Goal: Task Accomplishment & Management: Use online tool/utility

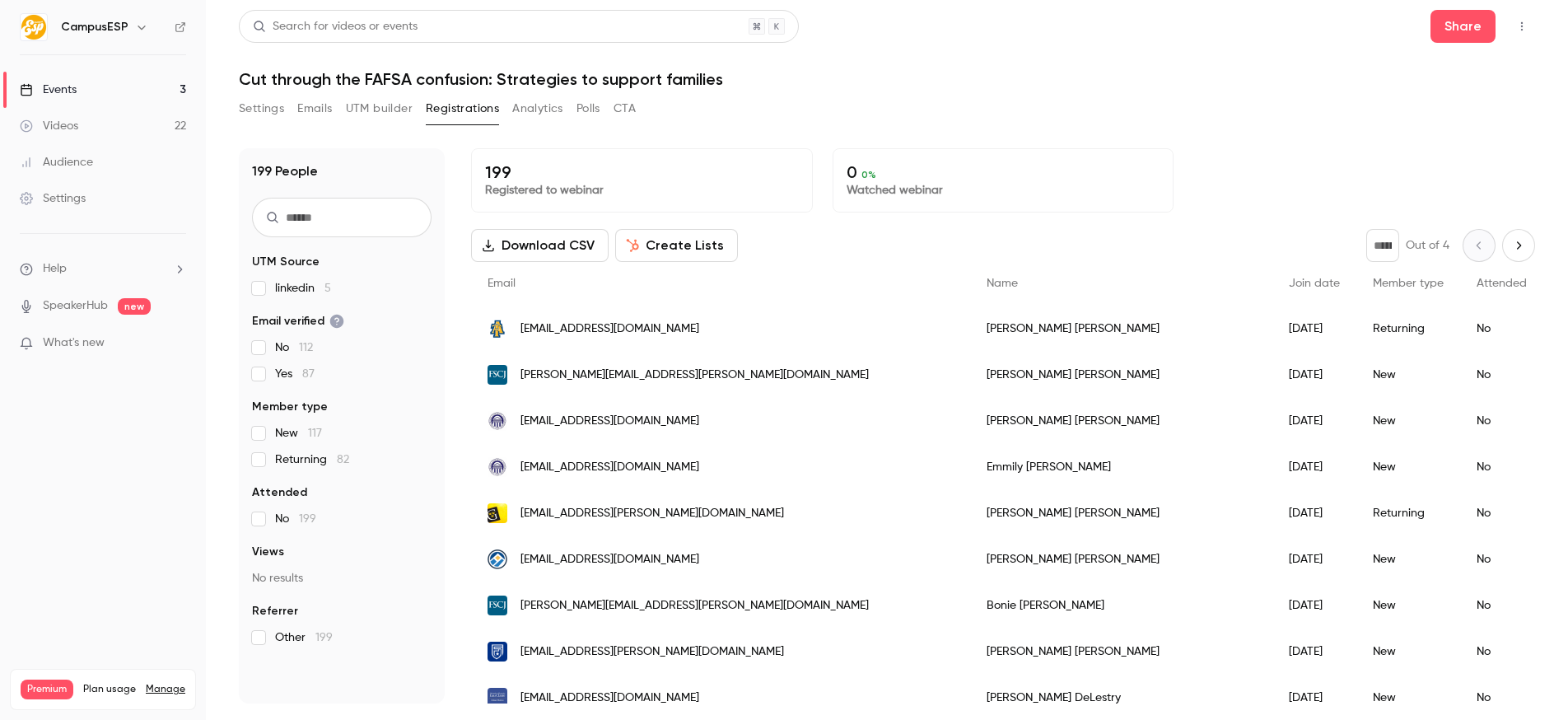
scroll to position [1908, 0]
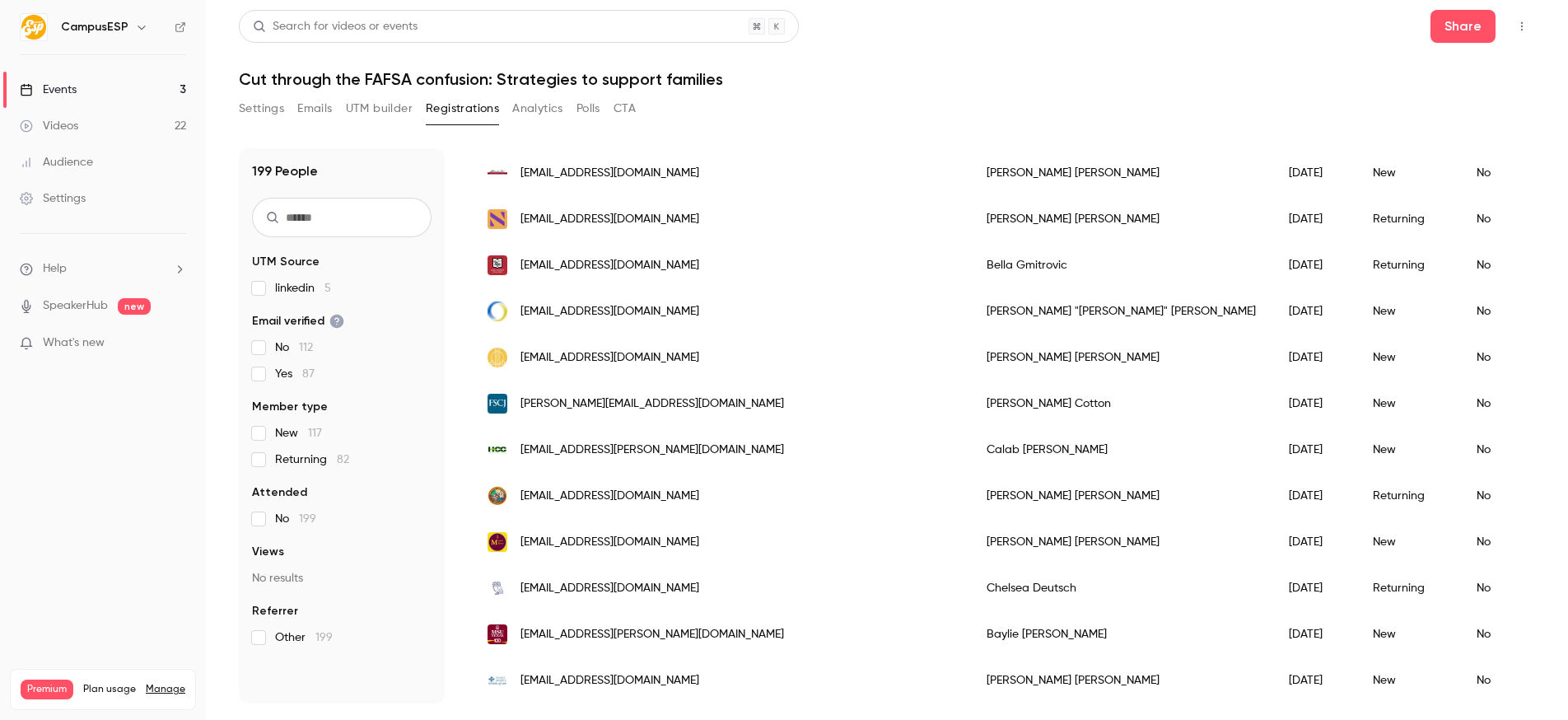
click at [255, 105] on button "Settings" at bounding box center [261, 108] width 45 height 27
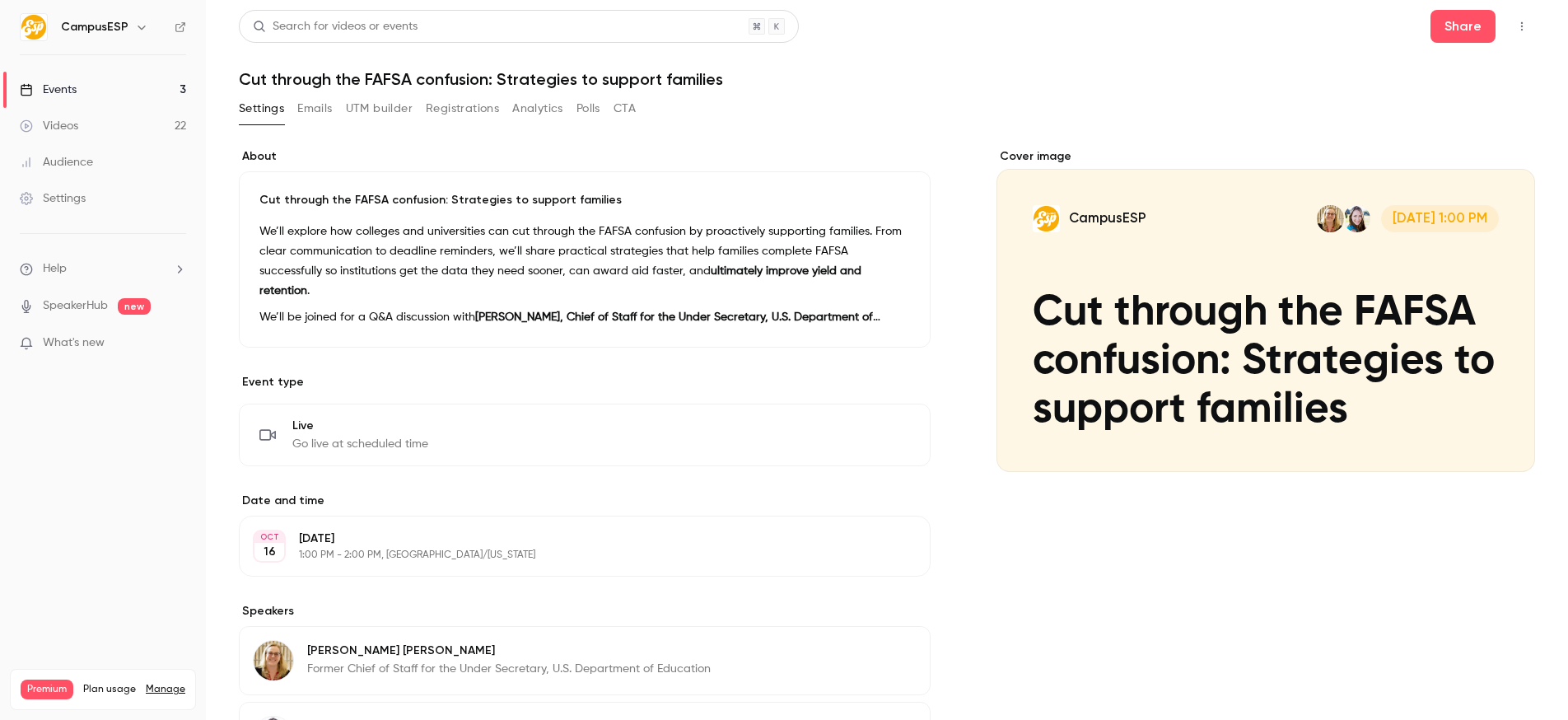
click at [450, 112] on button "Registrations" at bounding box center [463, 108] width 74 height 27
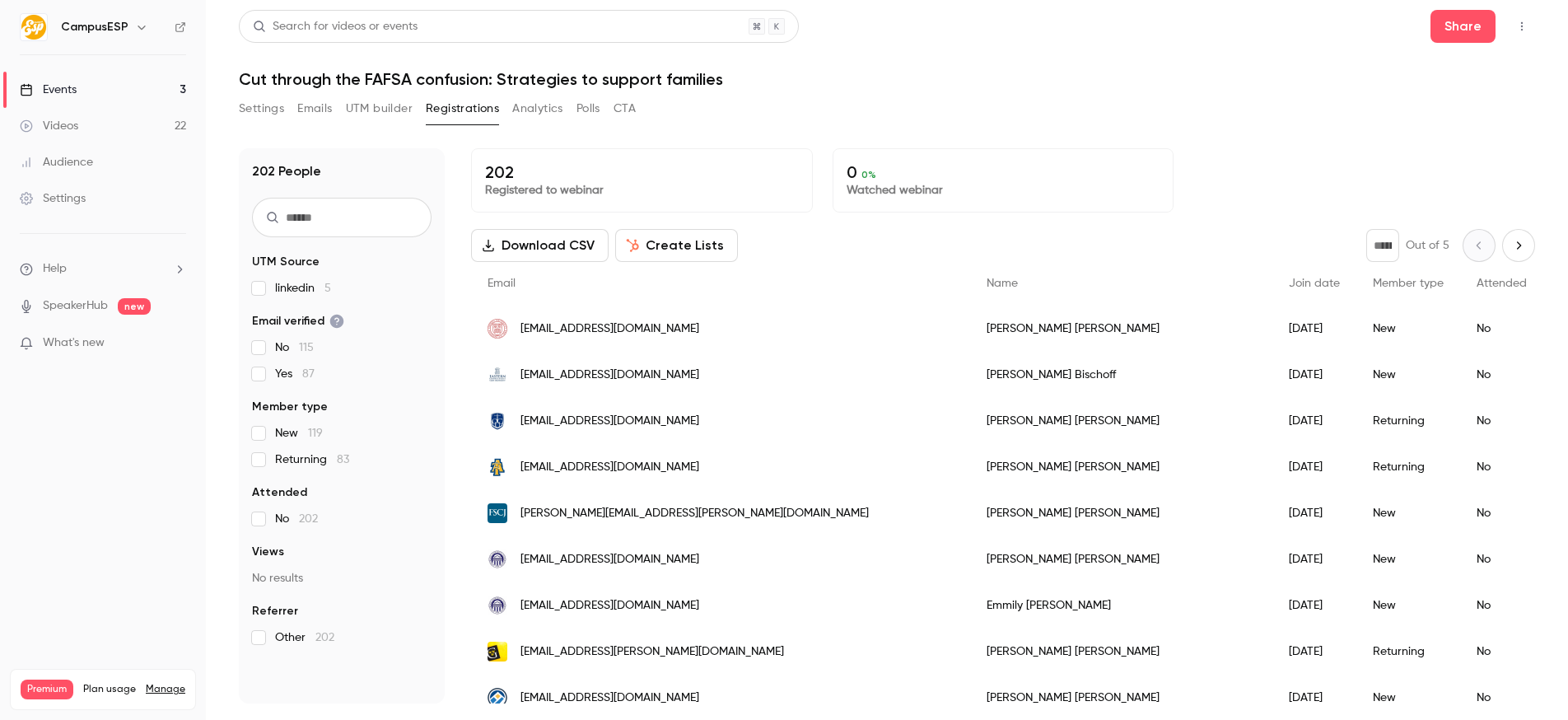
click at [719, 244] on button "Create Lists" at bounding box center [676, 245] width 123 height 33
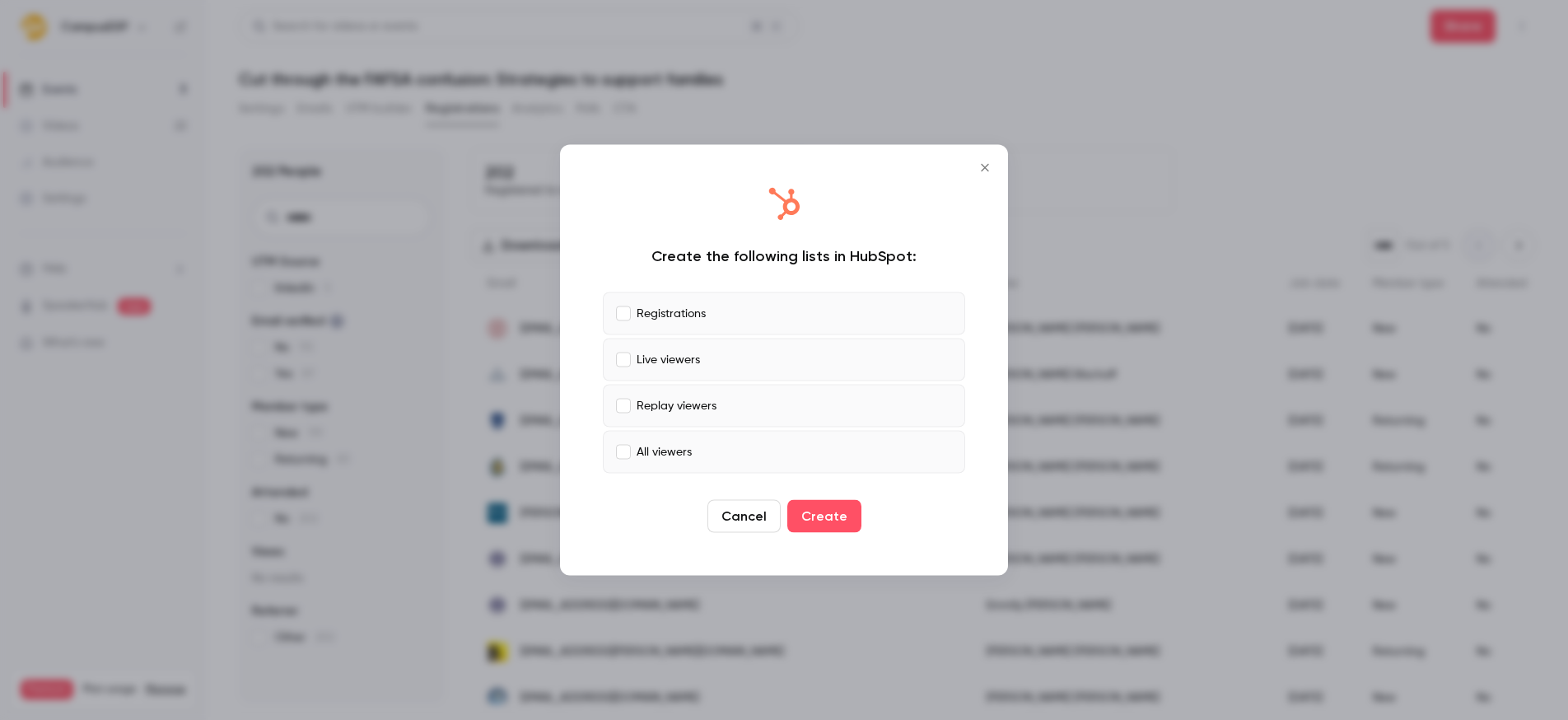
click at [790, 361] on label "Live viewers" at bounding box center [784, 360] width 363 height 43
click at [780, 416] on label "Replay viewers" at bounding box center [784, 406] width 363 height 43
click at [668, 464] on label "All viewers" at bounding box center [784, 453] width 363 height 43
click at [814, 515] on button "Create" at bounding box center [825, 516] width 74 height 33
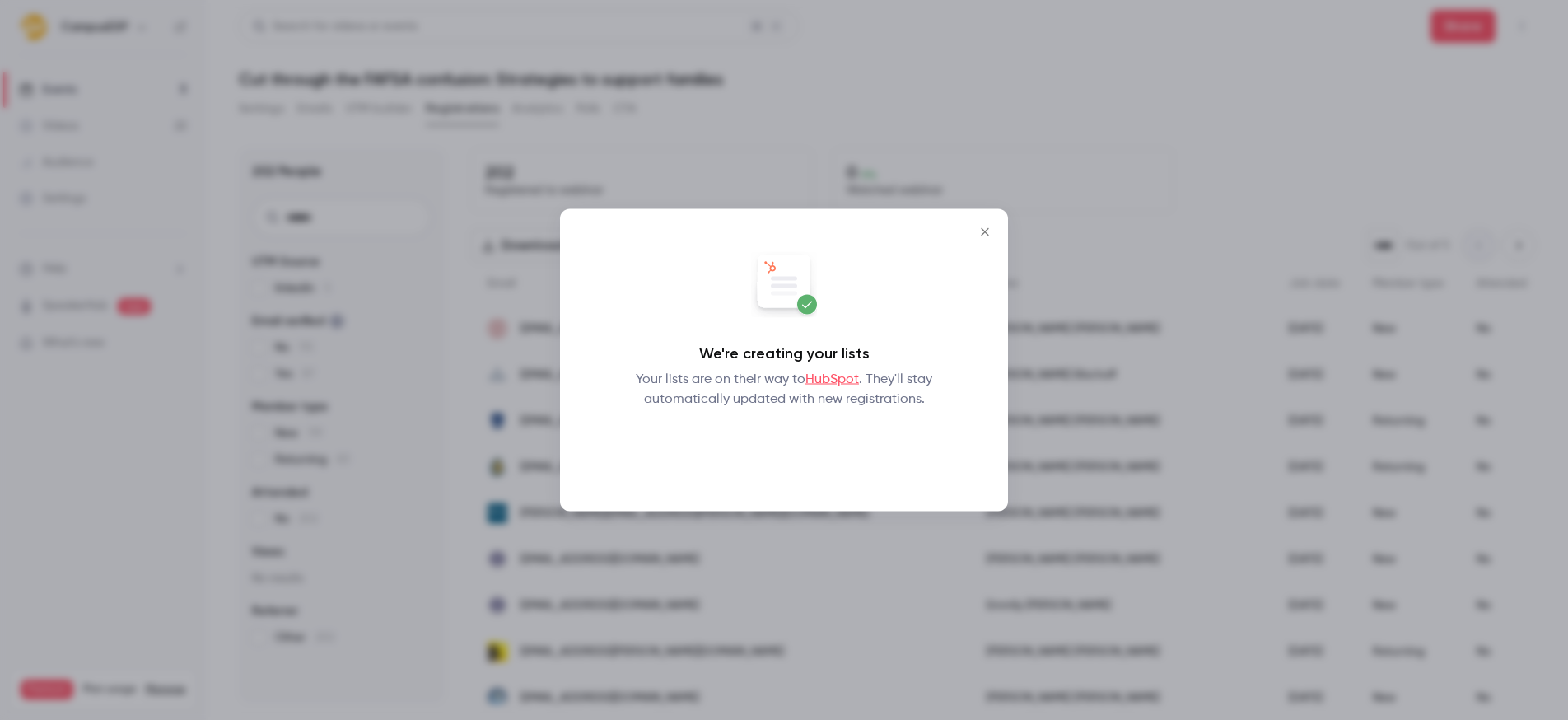
click at [768, 452] on button "Okay" at bounding box center [784, 452] width 60 height 33
